Goal: Check status

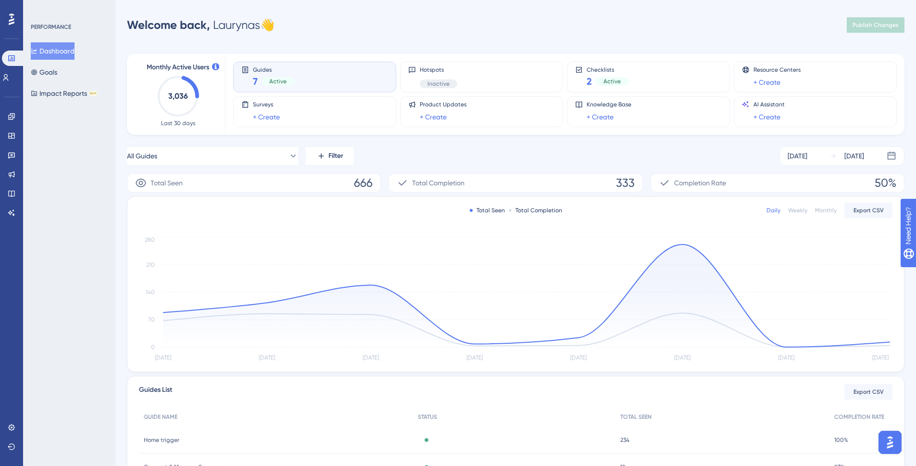
click at [299, 28] on div "Welcome back, Laurynas 👋 Publish Changes" at bounding box center [516, 24] width 778 height 19
click at [638, 82] on div "Checklists 2 Active" at bounding box center [648, 77] width 147 height 22
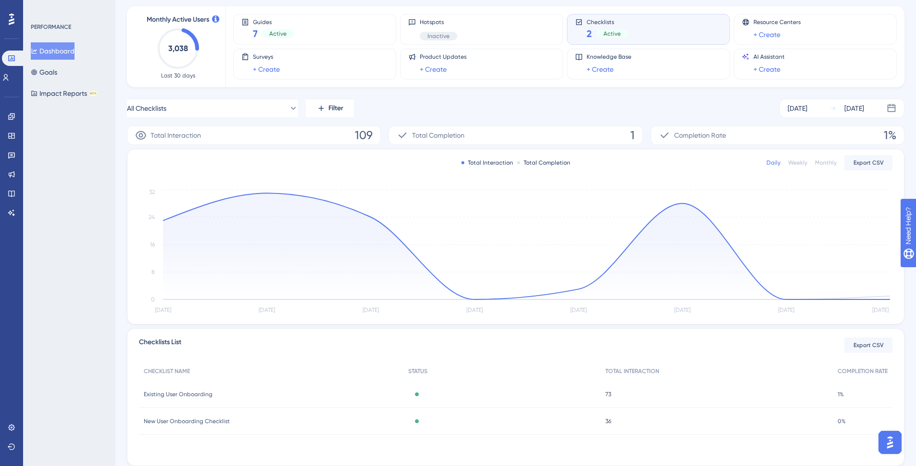
scroll to position [43, 0]
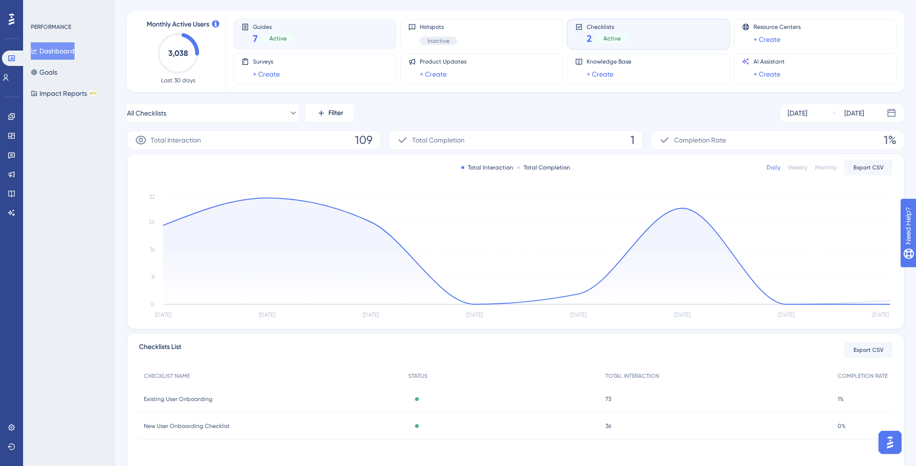
click at [351, 38] on div "Guides 7 Active" at bounding box center [314, 34] width 147 height 22
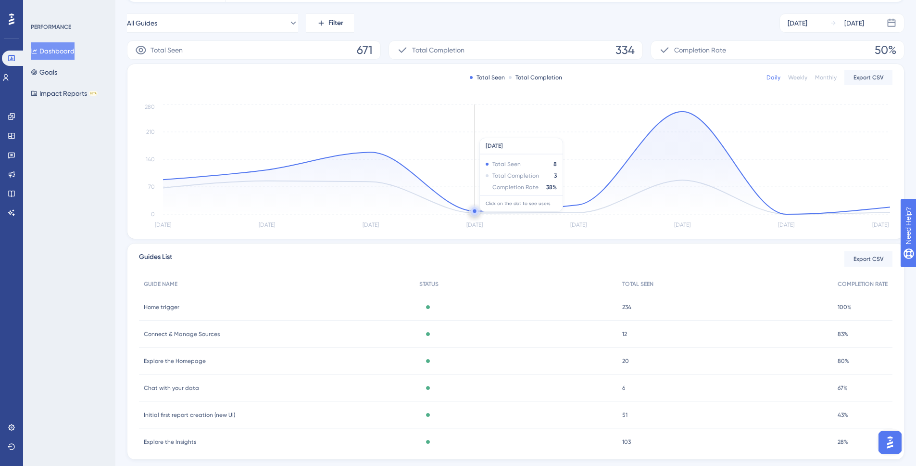
scroll to position [103, 0]
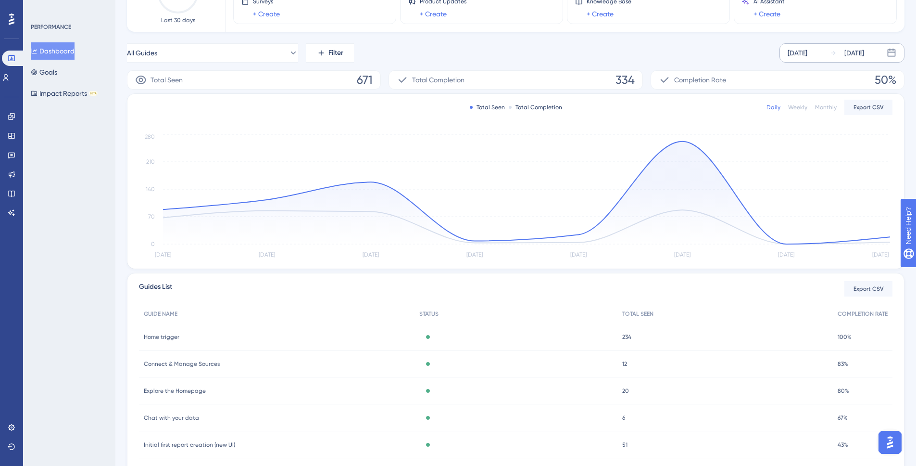
click at [808, 56] on div "[DATE]" at bounding box center [798, 53] width 20 height 12
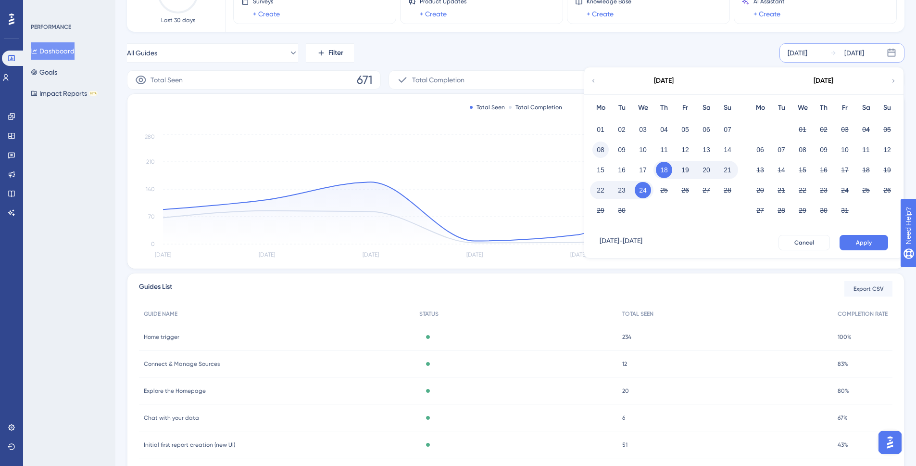
click at [606, 152] on button "08" at bounding box center [601, 149] width 16 height 16
click at [875, 241] on button "Apply" at bounding box center [864, 242] width 49 height 15
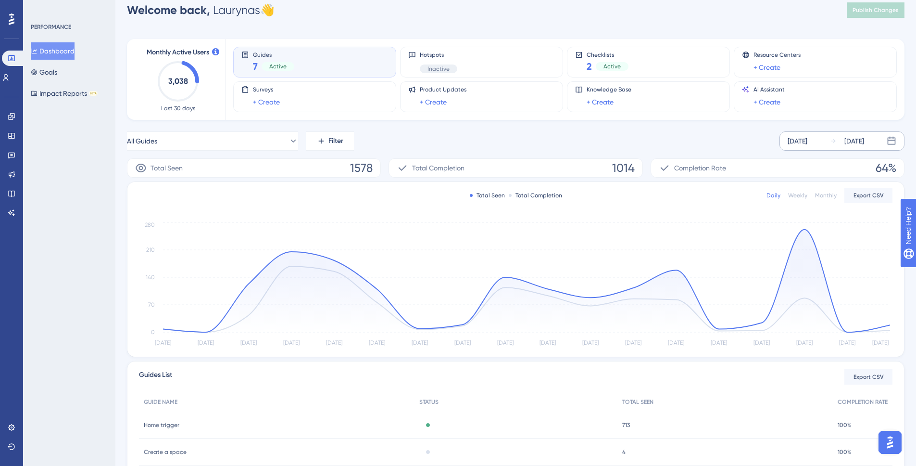
scroll to position [0, 0]
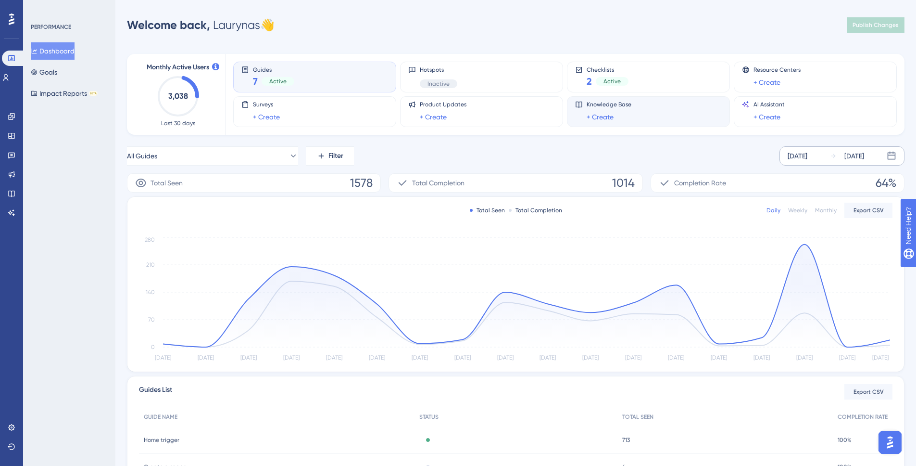
click at [640, 96] on div "Knowledge Base + Create" at bounding box center [648, 111] width 163 height 31
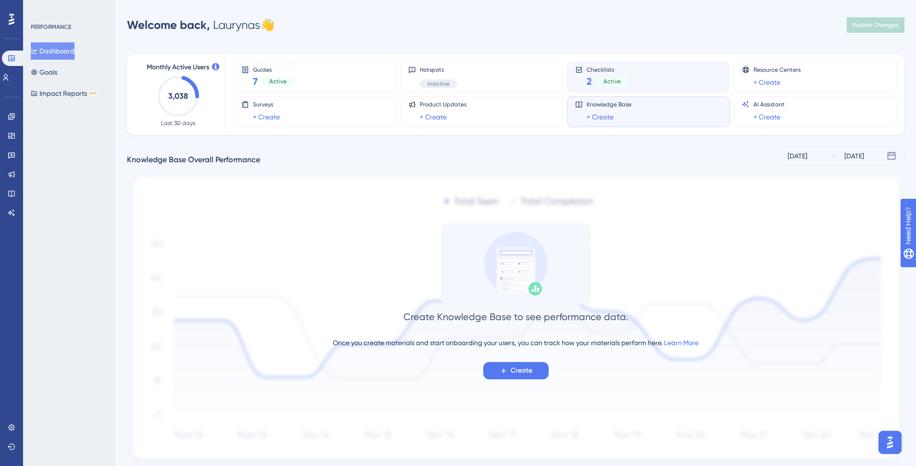
click at [638, 87] on div "Checklists 2 Active" at bounding box center [648, 77] width 147 height 22
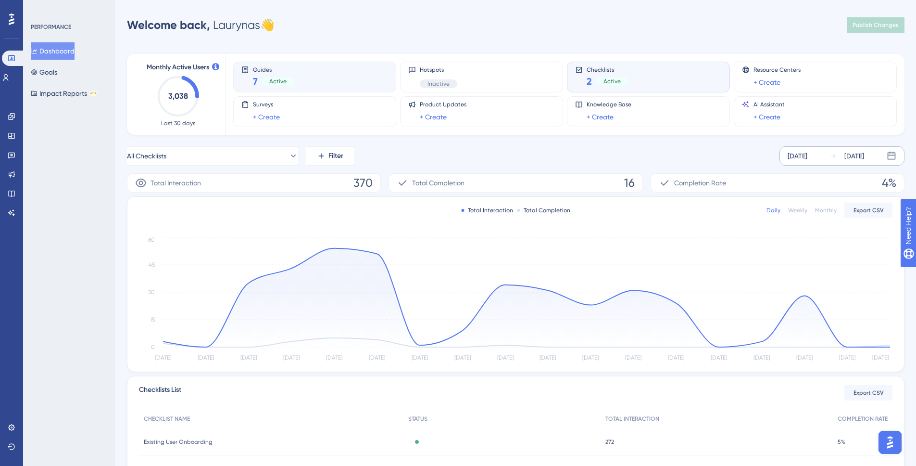
click at [360, 82] on div "Guides 7 Active" at bounding box center [314, 77] width 147 height 22
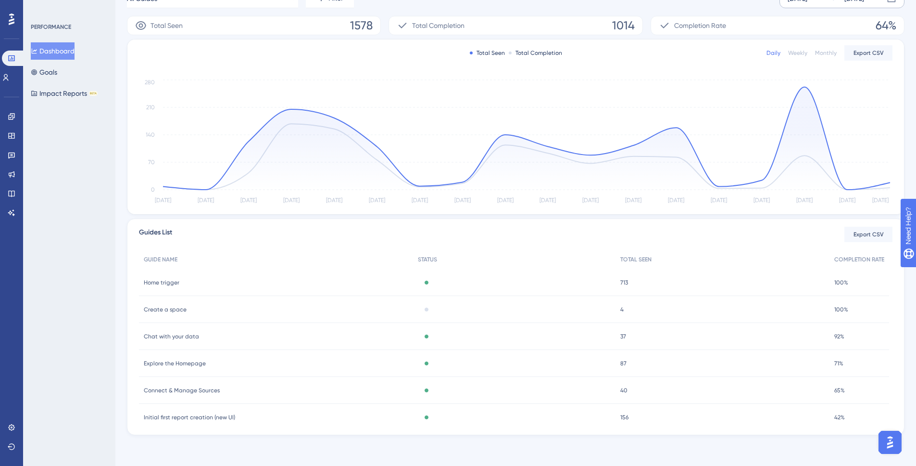
scroll to position [69, 0]
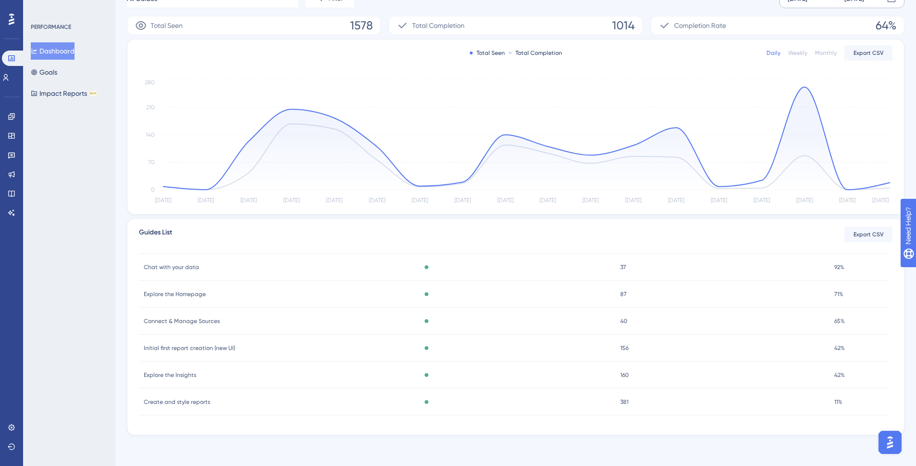
click at [245, 401] on div "Create and style reports Create and style reports" at bounding box center [276, 401] width 274 height 27
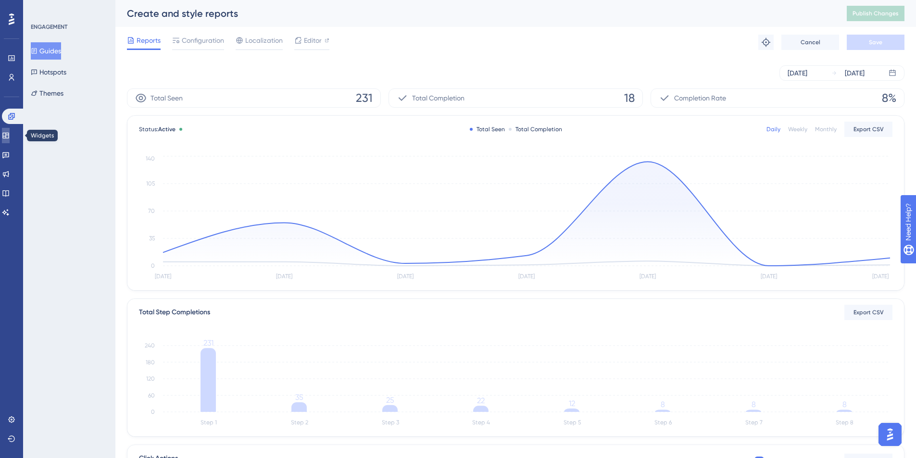
click at [9, 138] on icon at bounding box center [5, 136] width 6 height 6
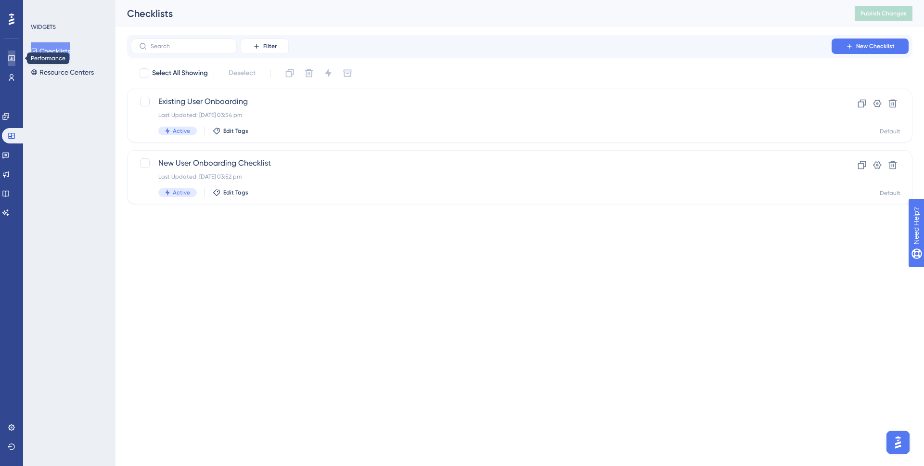
click at [8, 58] on link at bounding box center [12, 58] width 8 height 15
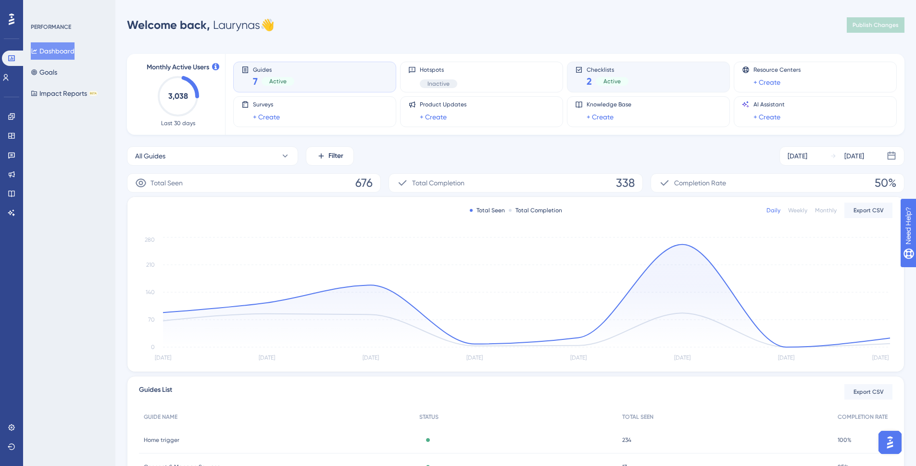
click at [658, 85] on div "Checklists 2 Active" at bounding box center [648, 77] width 147 height 22
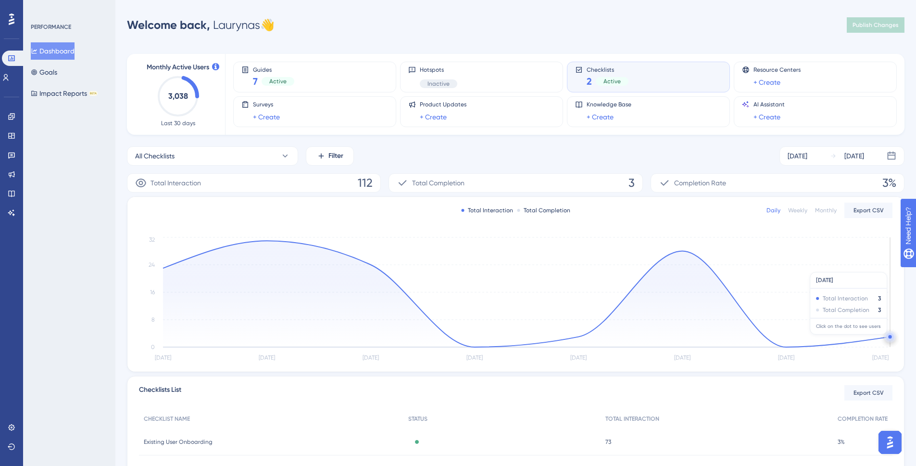
click at [888, 339] on circle at bounding box center [891, 337] width 8 height 8
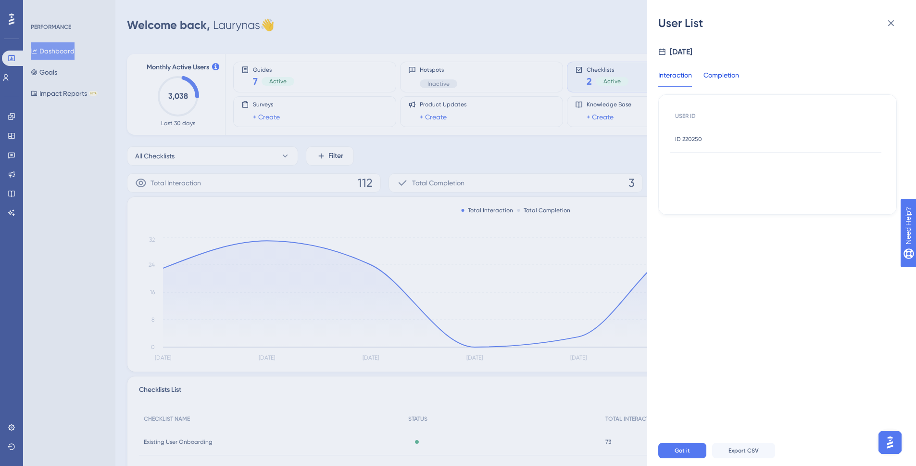
click at [714, 74] on div "Completion" at bounding box center [722, 77] width 36 height 17
click at [575, 159] on div "User List [DATE] Interaction Completion USER ID ID 157505 ID 157505 ID 217073 I…" at bounding box center [458, 233] width 916 height 466
